Goal: Task Accomplishment & Management: Use online tool/utility

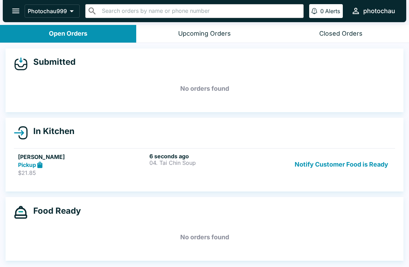
click at [271, 169] on div "6 seconds ago 04. [PERSON_NAME] Soup" at bounding box center [214, 165] width 129 height 24
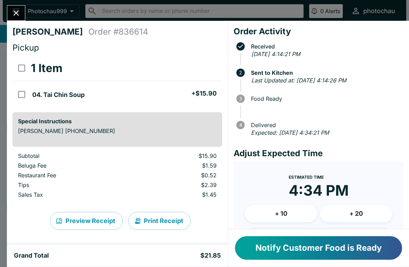
click at [11, 7] on button "Close" at bounding box center [16, 13] width 18 height 15
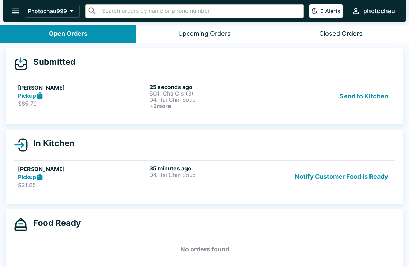
click at [69, 106] on p "$65.70" at bounding box center [82, 103] width 129 height 7
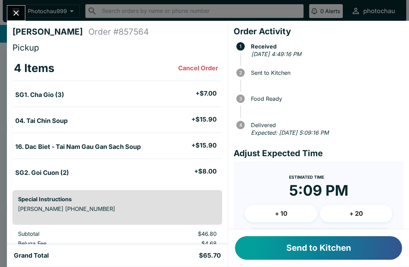
click at [267, 246] on button "Send to Kitchen" at bounding box center [318, 249] width 167 height 24
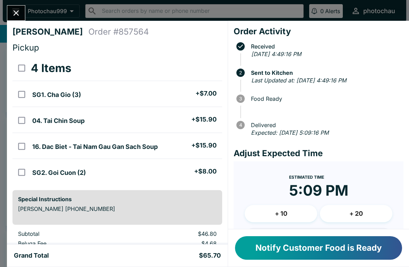
click at [348, 208] on button "+ 20" at bounding box center [356, 213] width 73 height 17
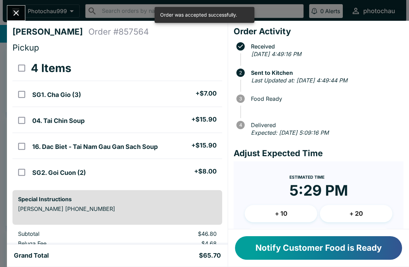
click at [19, 12] on icon "Close" at bounding box center [15, 12] width 9 height 9
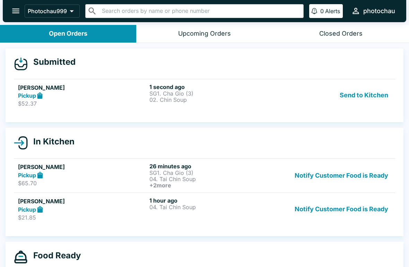
click at [56, 94] on div "Pickup" at bounding box center [82, 96] width 129 height 8
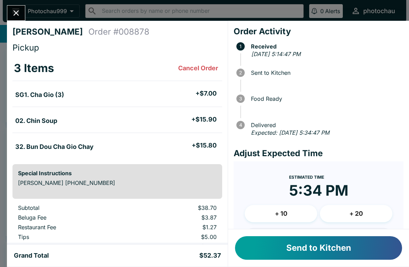
click at [293, 259] on button "Send to Kitchen" at bounding box center [318, 249] width 167 height 24
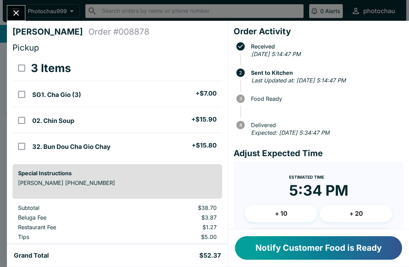
click at [16, 10] on icon "Close" at bounding box center [15, 12] width 9 height 9
